Goal: Information Seeking & Learning: Learn about a topic

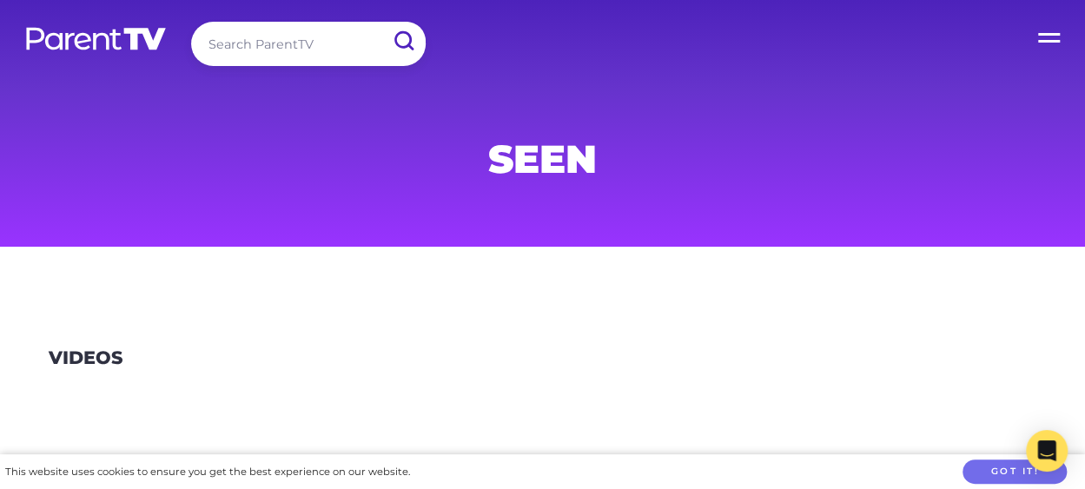
click at [79, 37] on img at bounding box center [95, 38] width 143 height 25
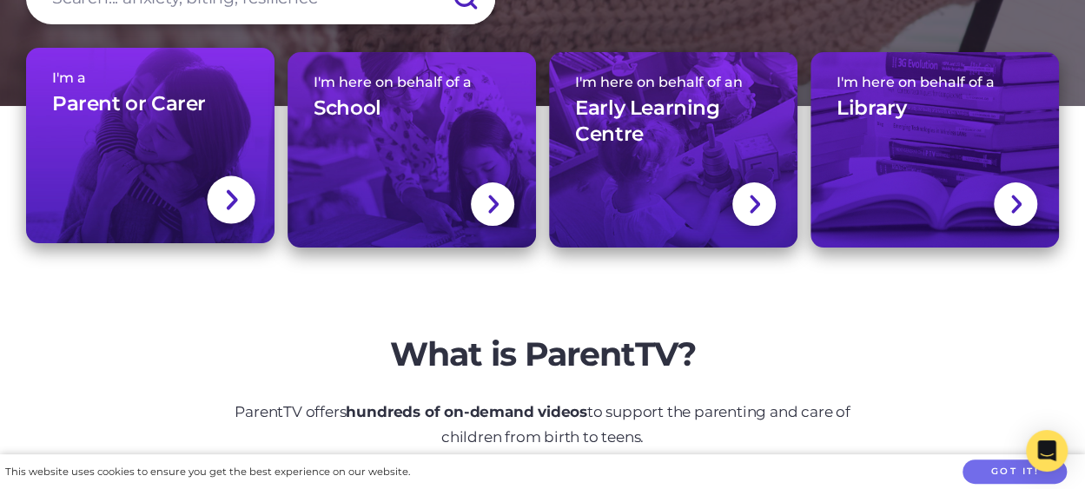
scroll to position [261, 0]
click at [237, 200] on img at bounding box center [231, 199] width 14 height 25
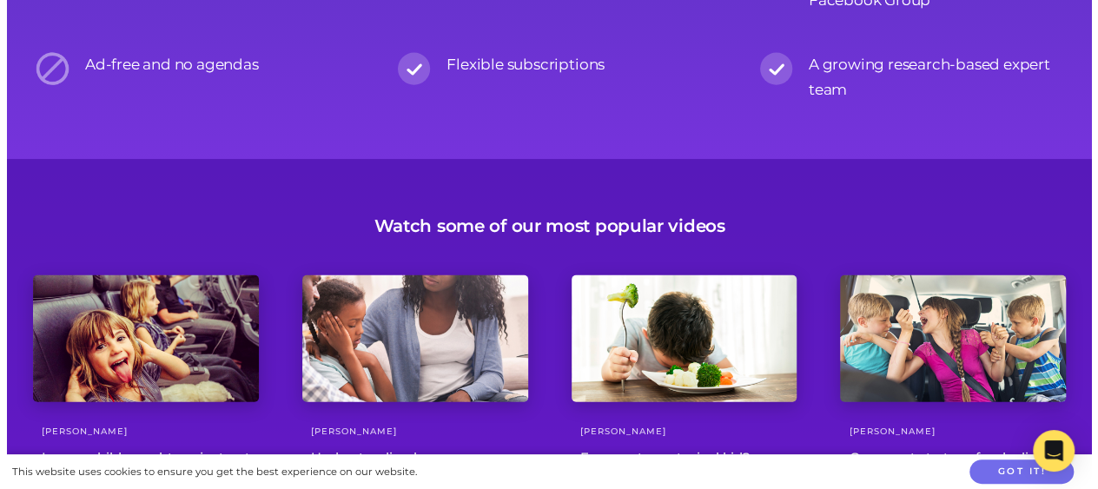
scroll to position [2084, 0]
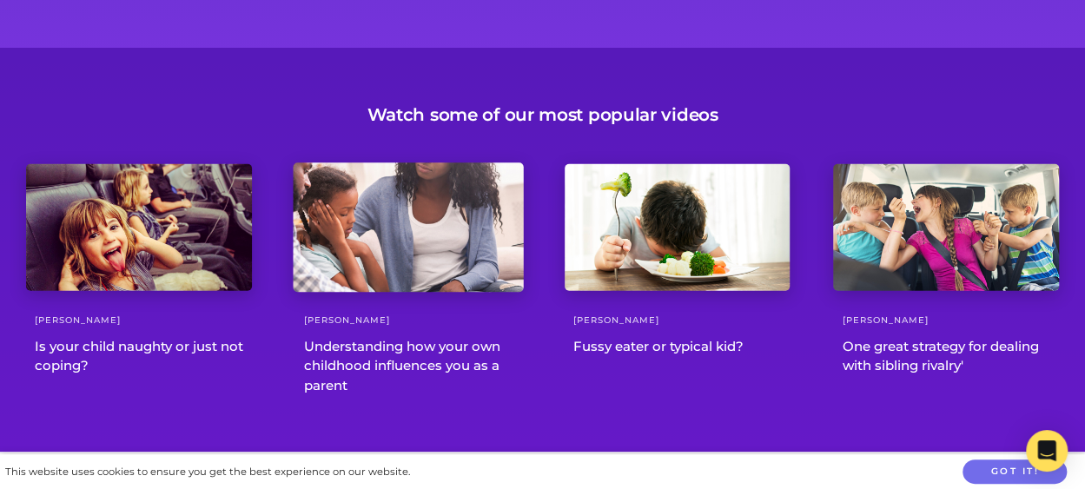
click at [392, 348] on div "Understanding how your own childhood influences you as a parent" at bounding box center [408, 366] width 226 height 59
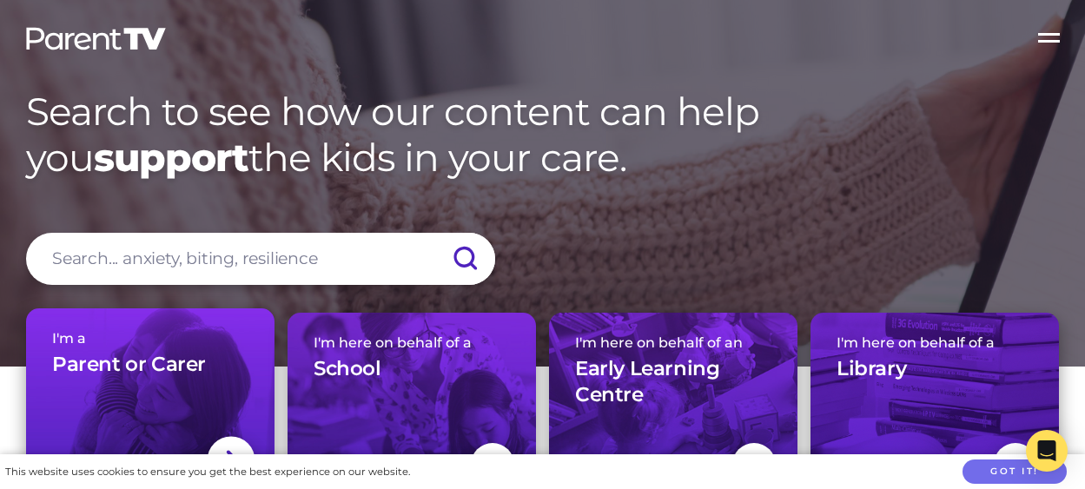
drag, startPoint x: 0, startPoint y: 0, endPoint x: 226, endPoint y: 371, distance: 434.1
click at [226, 447] on img at bounding box center [231, 459] width 14 height 25
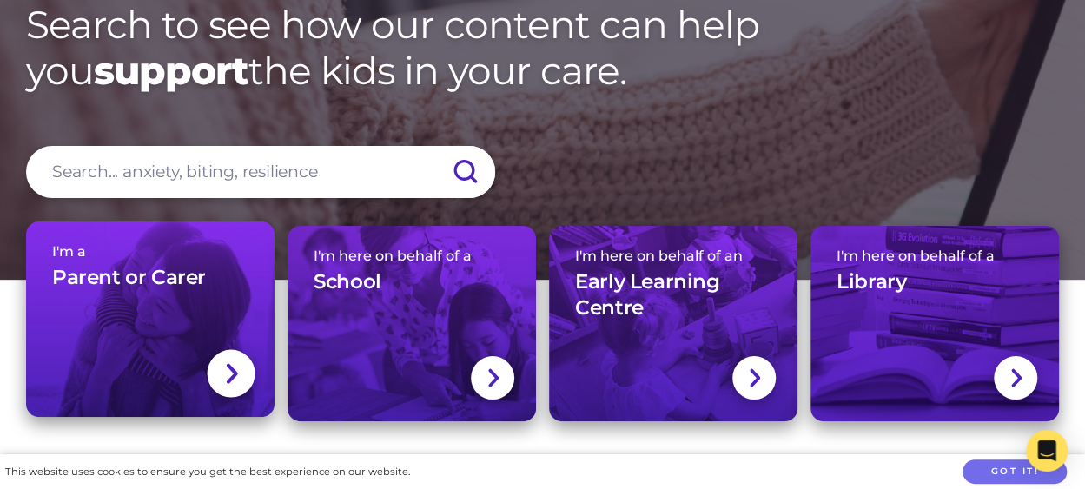
scroll to position [87, 0]
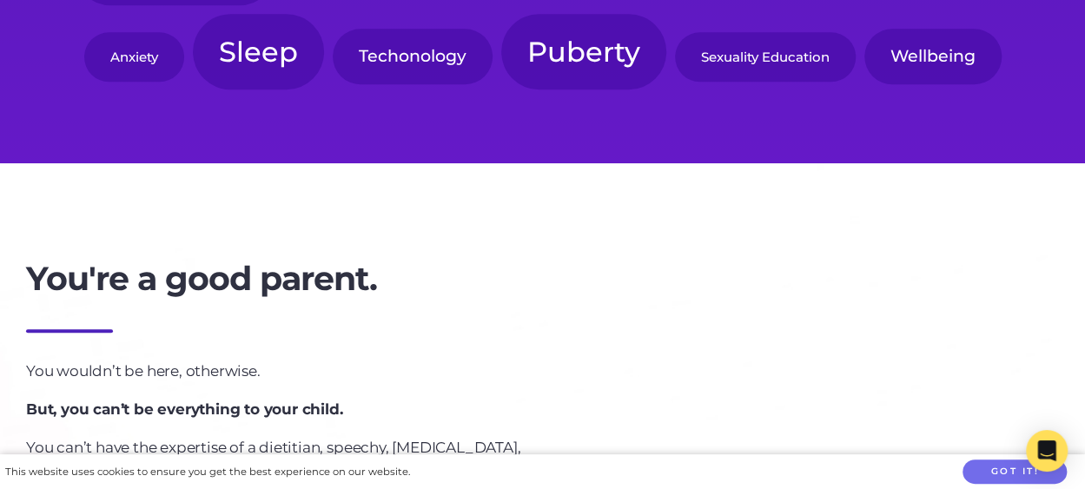
scroll to position [1129, 0]
